Goal: Obtain resource: Obtain resource

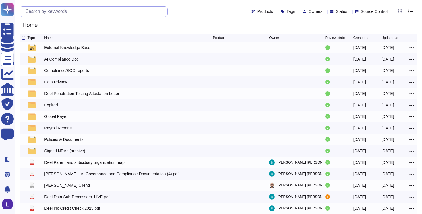
click at [84, 12] on input "text" at bounding box center [95, 12] width 145 height 10
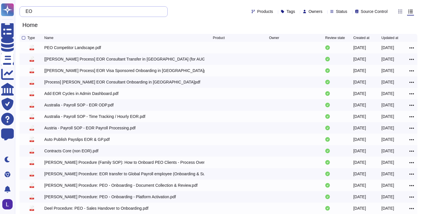
type input "E"
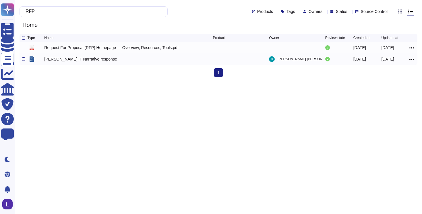
type input "RFP"
click at [88, 60] on div "[PERSON_NAME] IT Narrative response" at bounding box center [80, 59] width 73 height 6
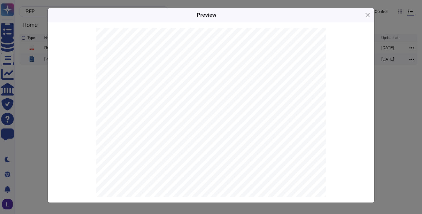
scroll to position [9170, 0]
click at [369, 17] on button "Close" at bounding box center [367, 15] width 9 height 9
